Goal: Task Accomplishment & Management: Manage account settings

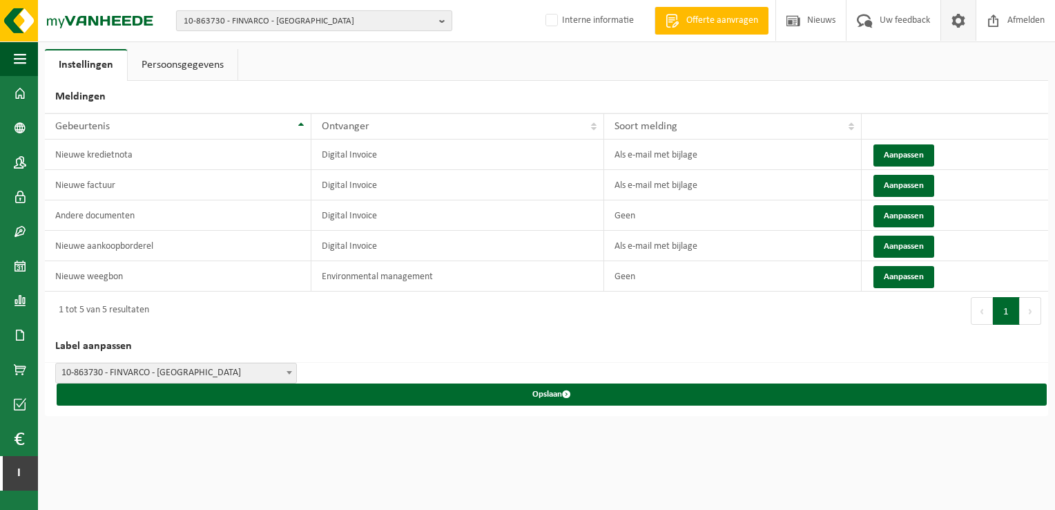
click at [332, 19] on span "10-863730 - FINVARCO - [GEOGRAPHIC_DATA]" at bounding box center [309, 21] width 250 height 21
click at [314, 42] on input "text" at bounding box center [314, 43] width 269 height 17
paste input "10-975803"
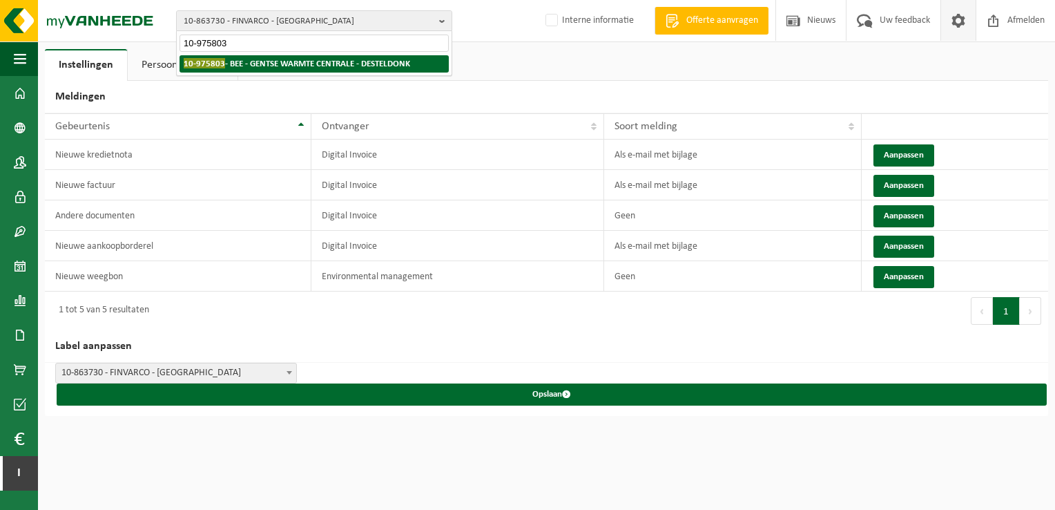
type input "10-975803"
click at [306, 63] on strong "10-975803 - BEE - GENTSE WARMTE CENTRALE - DESTELDONK" at bounding box center [297, 63] width 227 height 10
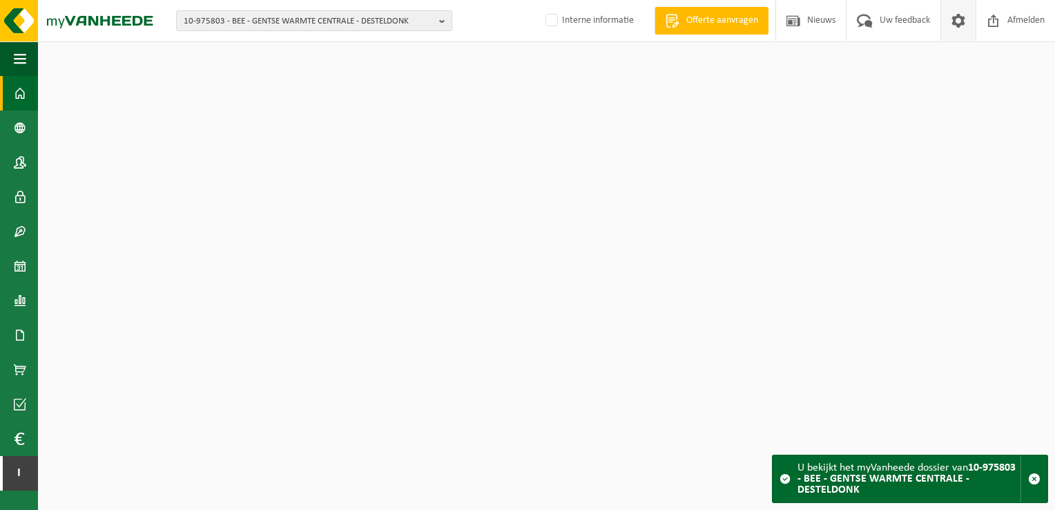
click at [964, 22] on span at bounding box center [958, 20] width 21 height 41
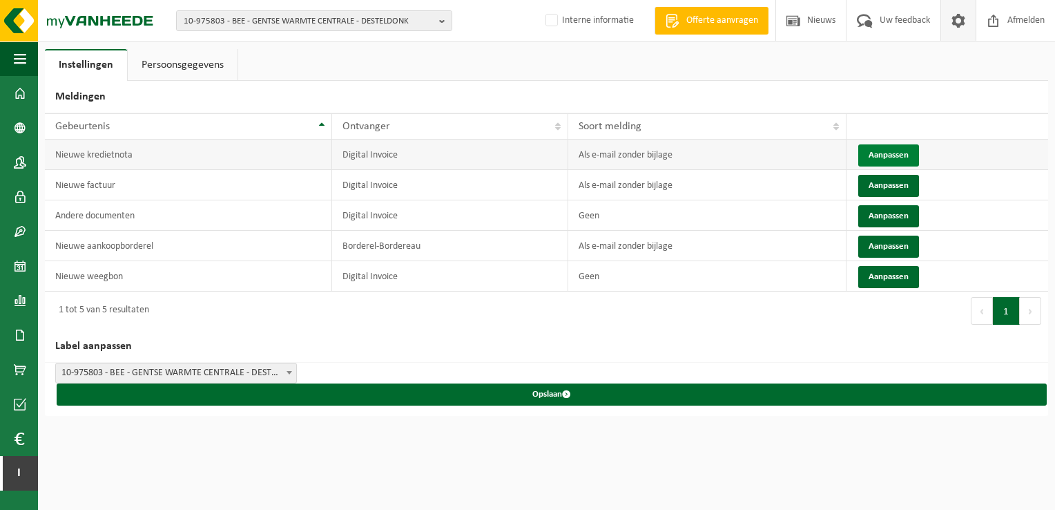
click at [873, 157] on button "Aanpassen" at bounding box center [888, 155] width 61 height 22
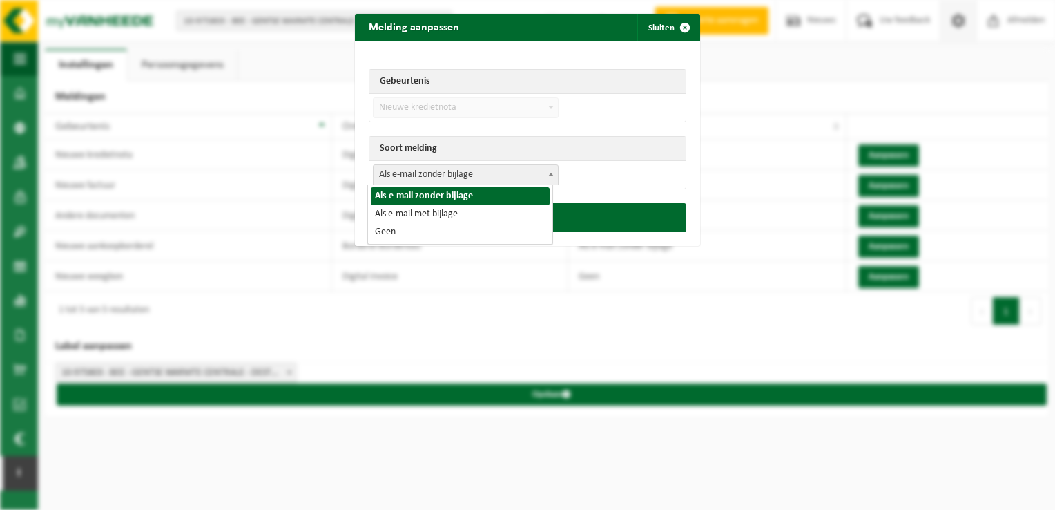
click at [510, 175] on span "Als e-mail zonder bijlage" at bounding box center [466, 174] width 184 height 19
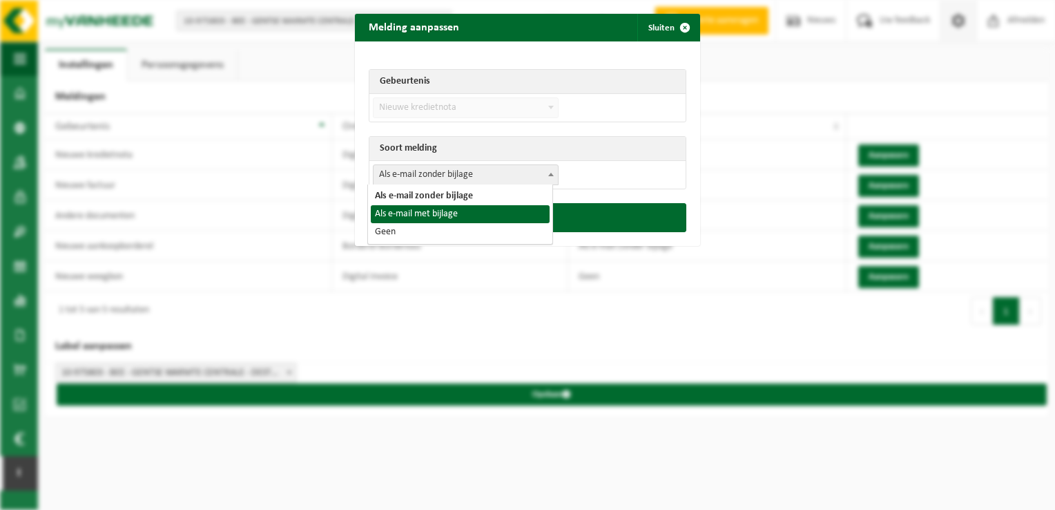
select select "3"
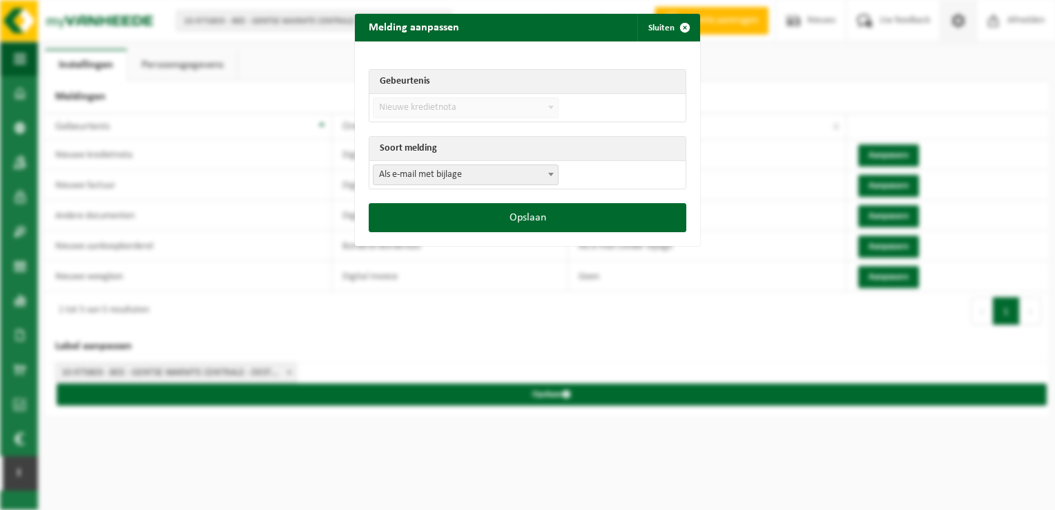
drag, startPoint x: 541, startPoint y: 225, endPoint x: 872, endPoint y: 225, distance: 330.8
click at [546, 225] on button "Opslaan" at bounding box center [528, 217] width 318 height 29
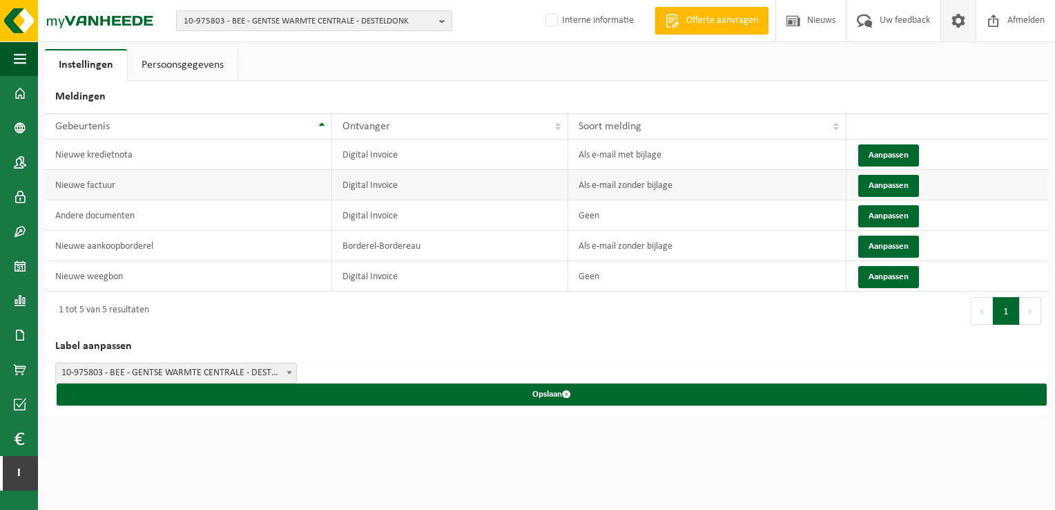
drag, startPoint x: 898, startPoint y: 195, endPoint x: 885, endPoint y: 193, distance: 13.3
click at [896, 195] on button "Aanpassen" at bounding box center [888, 186] width 61 height 22
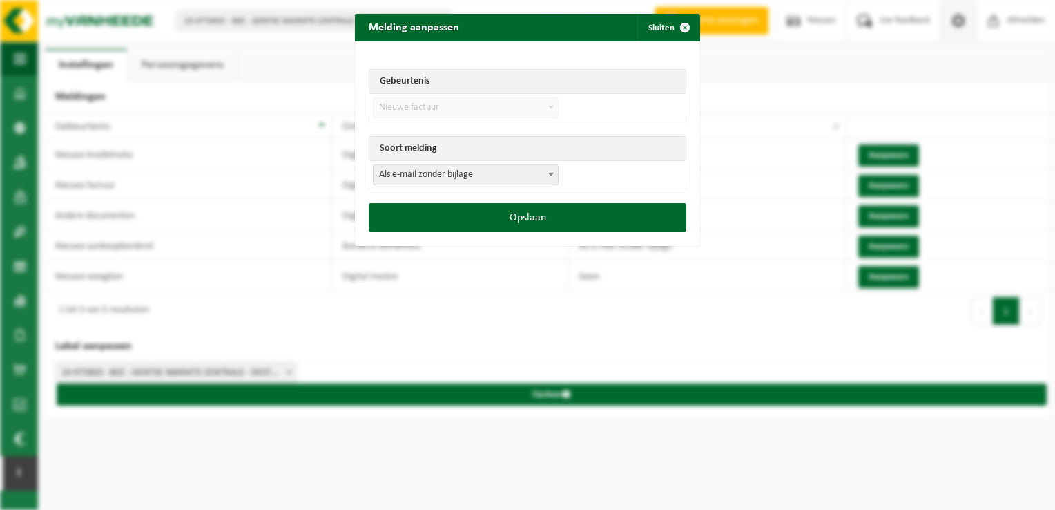
click at [468, 180] on span "Als e-mail zonder bijlage" at bounding box center [466, 174] width 184 height 19
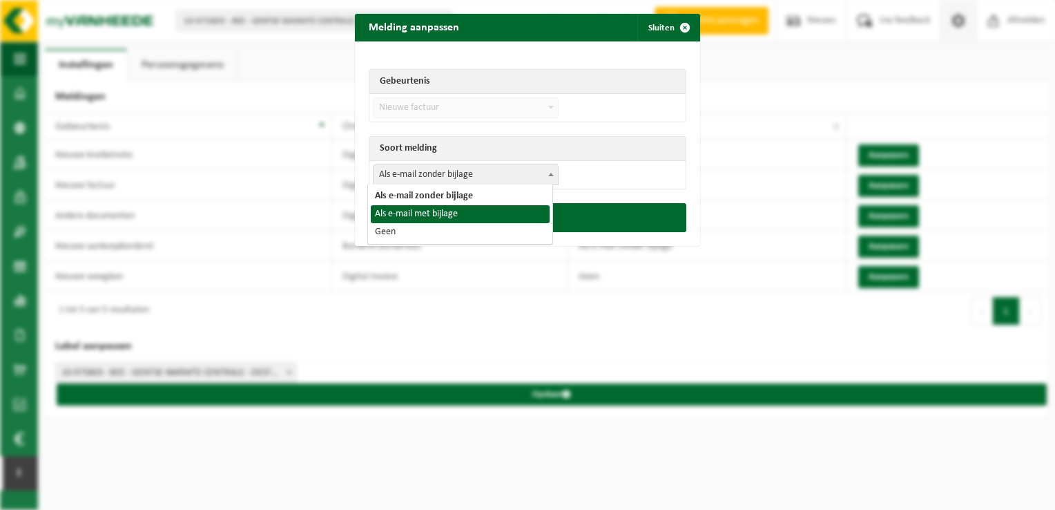
select select "3"
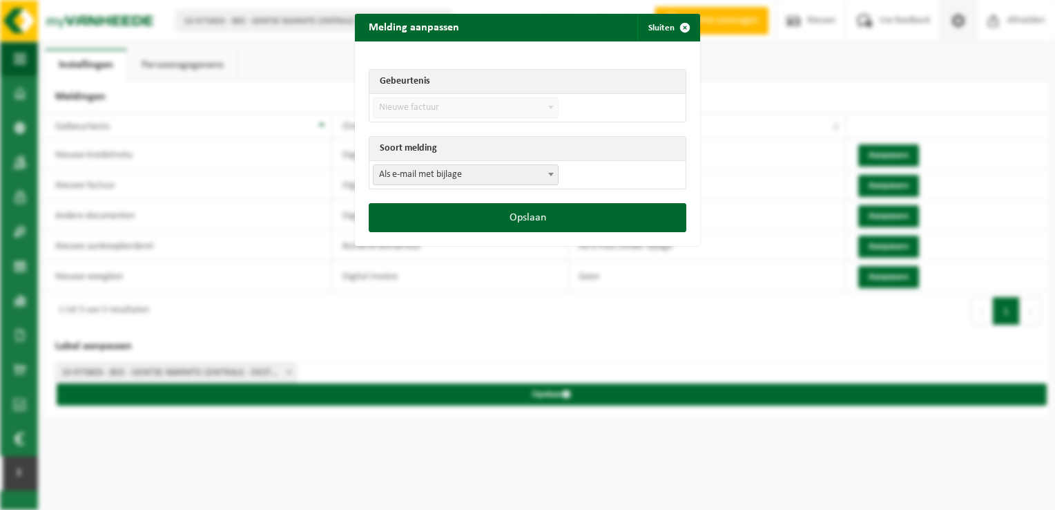
drag, startPoint x: 528, startPoint y: 219, endPoint x: 840, endPoint y: 220, distance: 311.5
click at [537, 219] on button "Opslaan" at bounding box center [528, 217] width 318 height 29
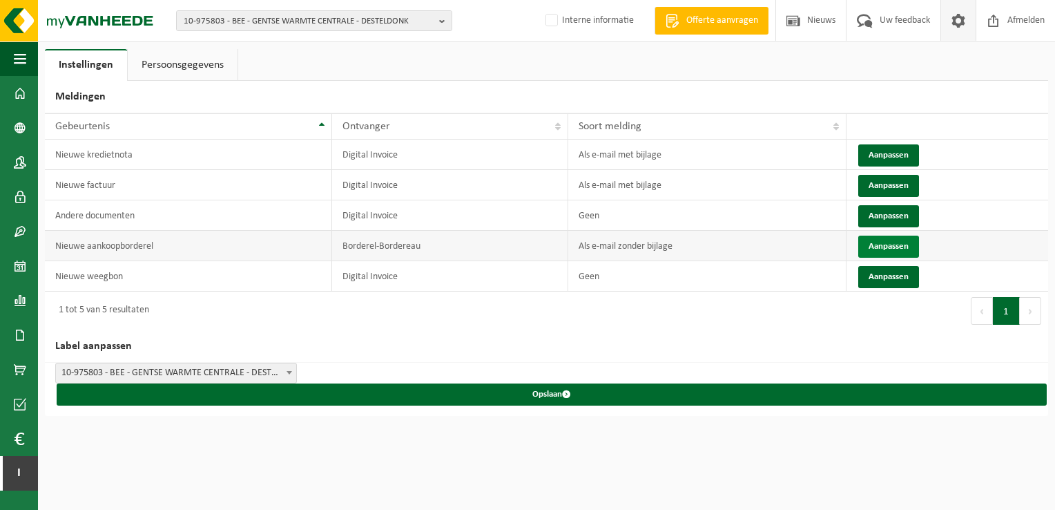
click at [897, 244] on button "Aanpassen" at bounding box center [888, 247] width 61 height 22
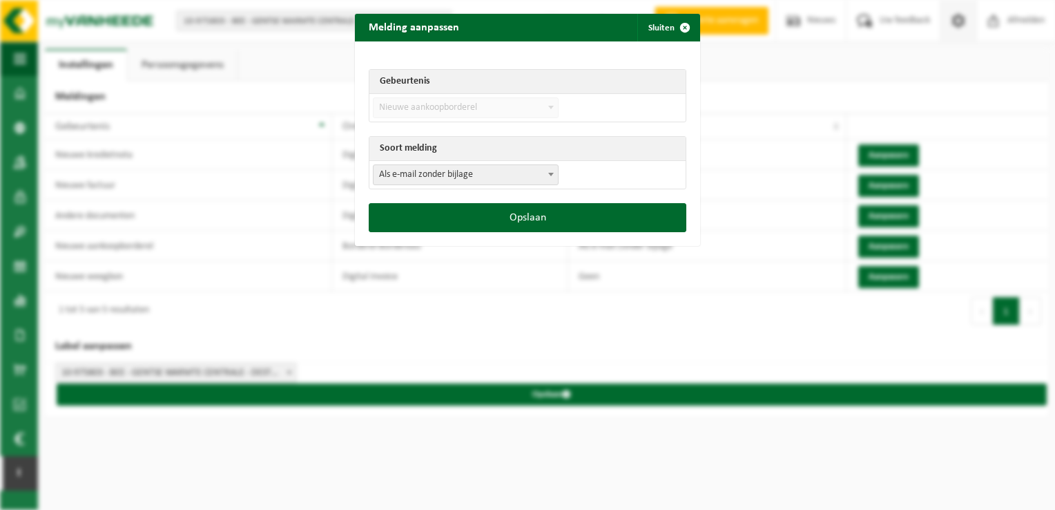
click at [479, 175] on span "Als e-mail zonder bijlage" at bounding box center [466, 174] width 184 height 19
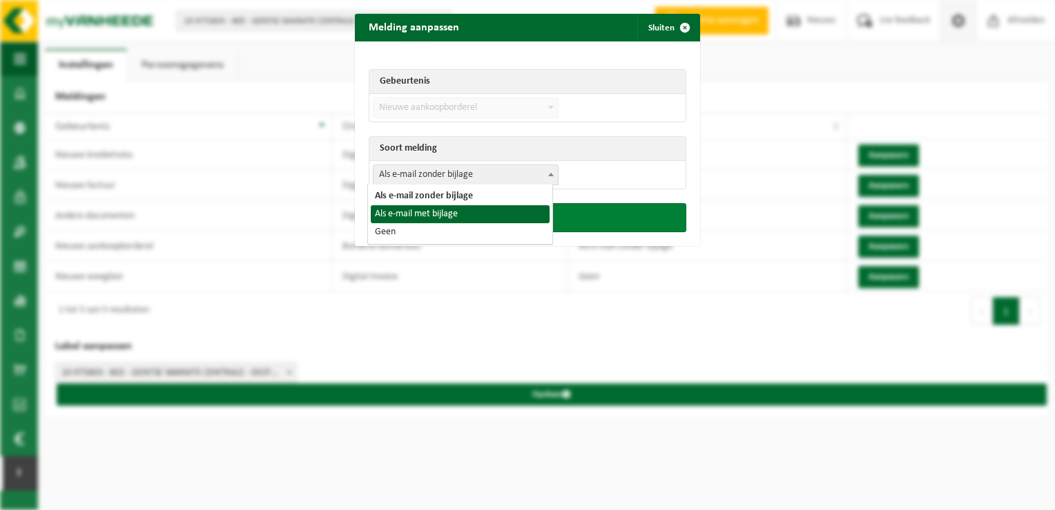
select select "3"
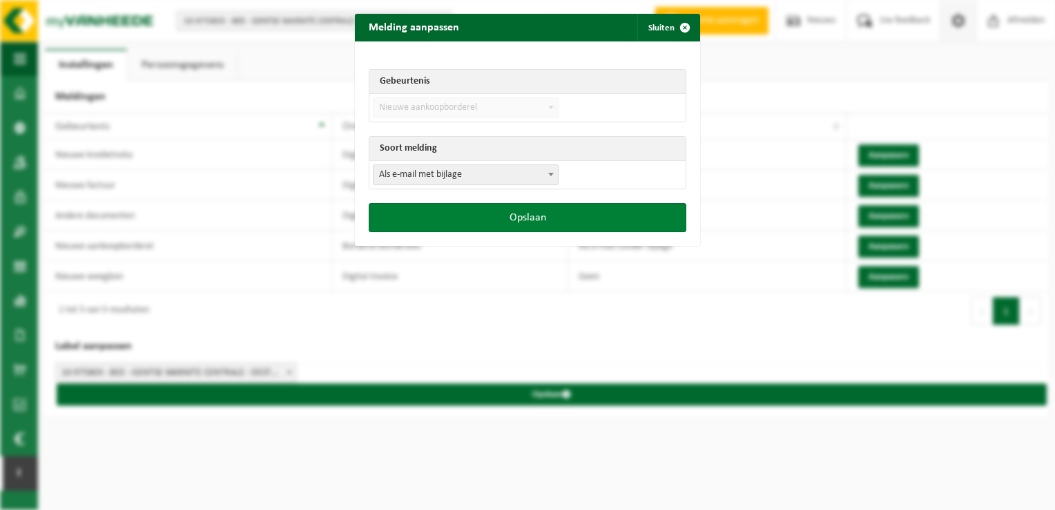
click at [537, 222] on button "Opslaan" at bounding box center [528, 217] width 318 height 29
